Goal: Task Accomplishment & Management: Manage account settings

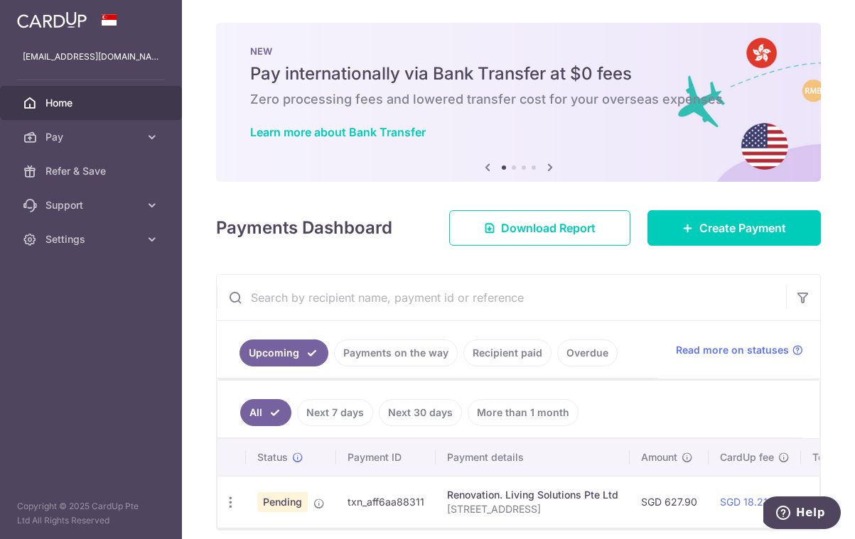
scroll to position [13, 0]
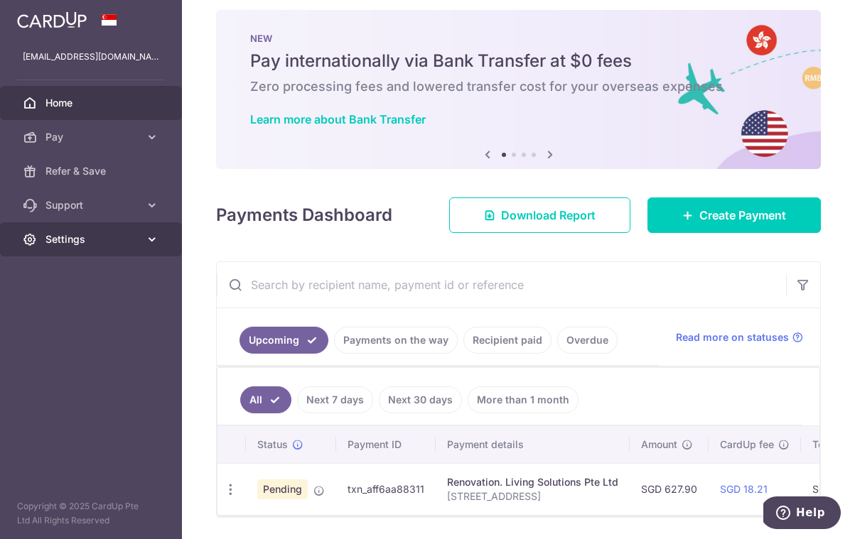
click at [117, 234] on span "Settings" at bounding box center [92, 239] width 94 height 14
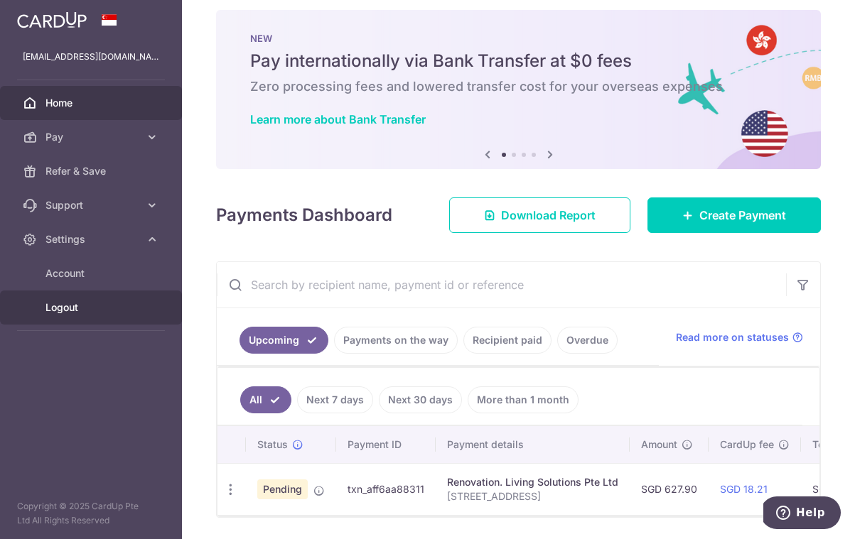
click at [79, 316] on link "Logout" at bounding box center [91, 308] width 182 height 34
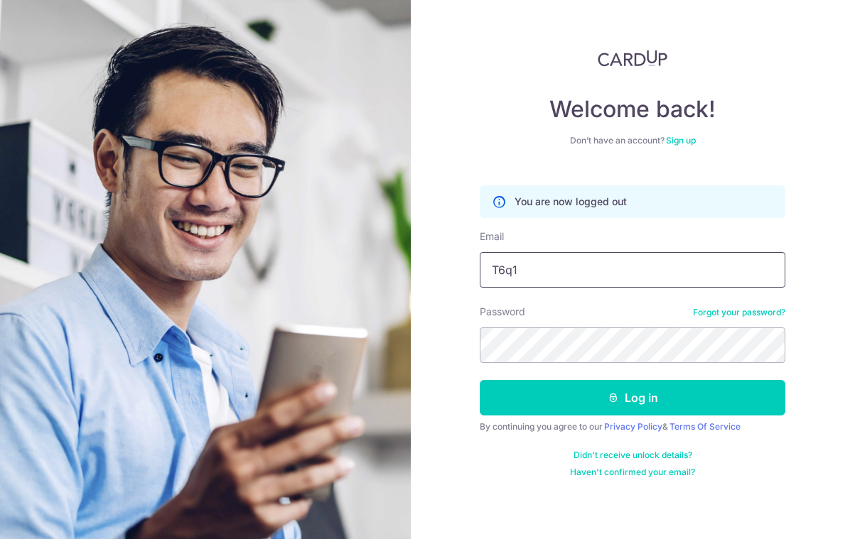
click at [556, 268] on input "T6q1" at bounding box center [633, 270] width 306 height 36
type input "T"
type input "M"
click at [554, 266] on input "Mae" at bounding box center [633, 270] width 306 height 36
type input "M"
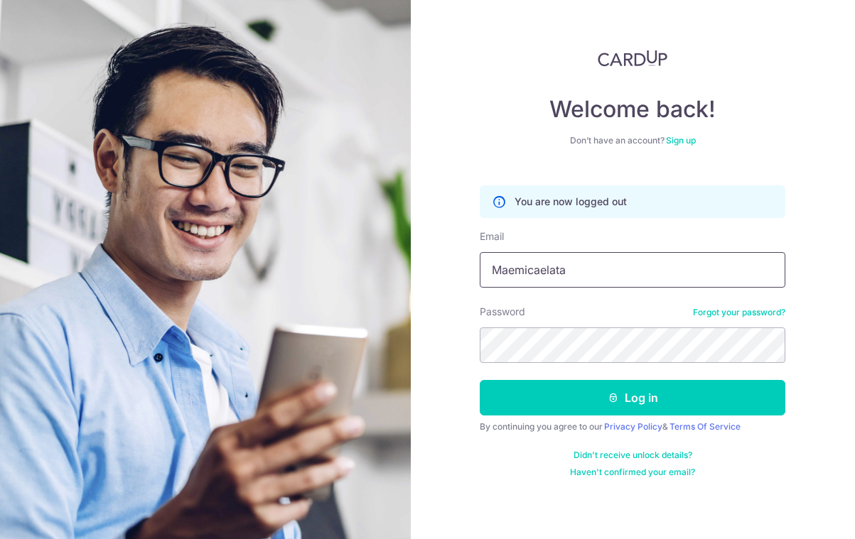
type input "Maemicaelatay"
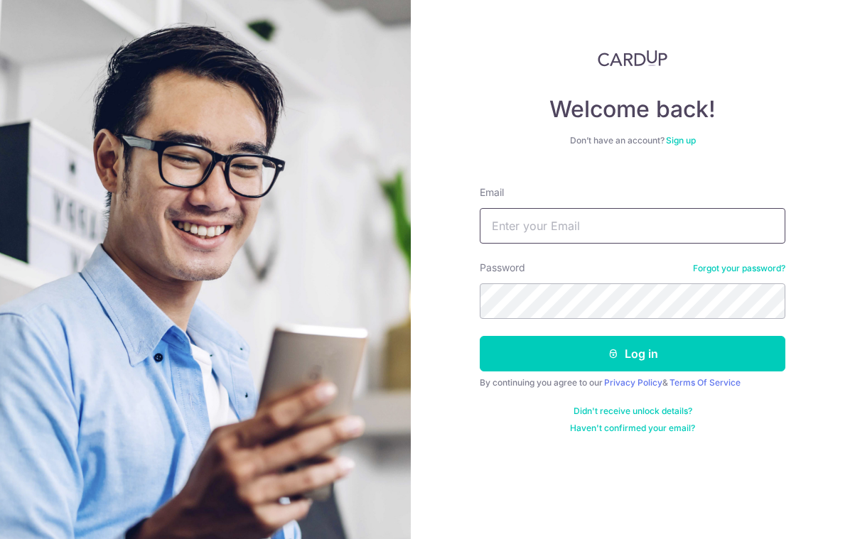
type input "Maemicaelatay@gmail.com"
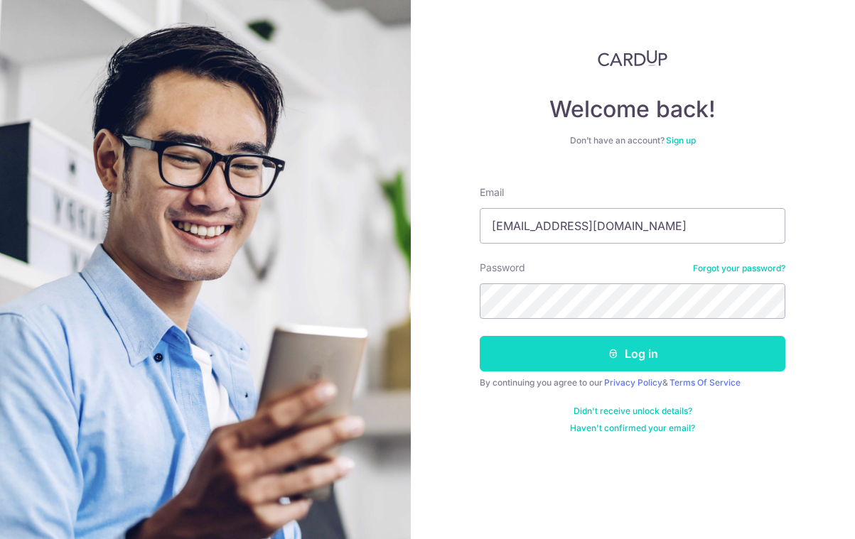
click at [714, 366] on button "Log in" at bounding box center [633, 354] width 306 height 36
